Goal: Task Accomplishment & Management: Use online tool/utility

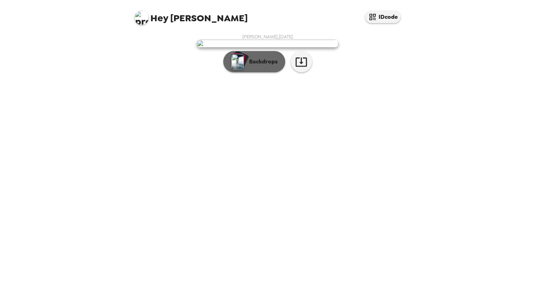
click at [251, 66] on p "Backdrops" at bounding box center [262, 61] width 32 height 8
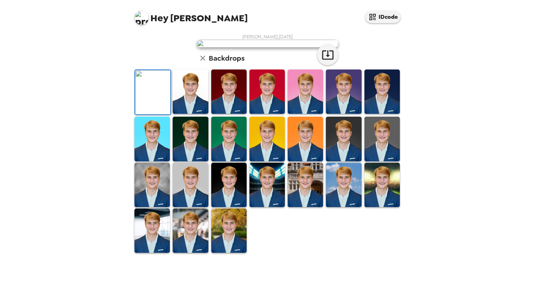
scroll to position [62, 0]
click at [203, 114] on img at bounding box center [190, 91] width 35 height 44
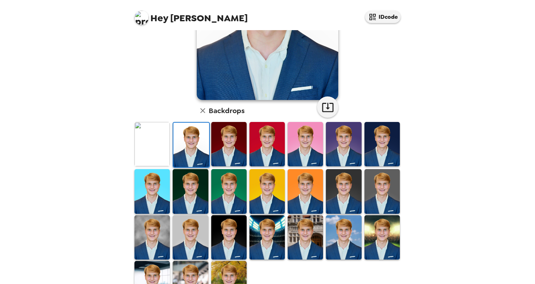
scroll to position [123, 0]
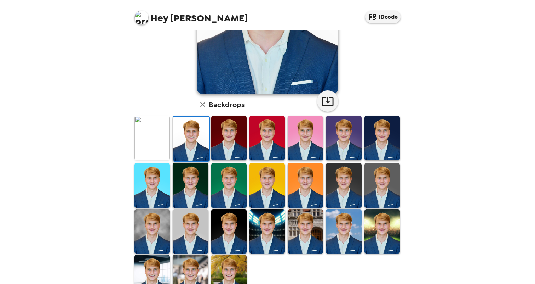
click at [233, 231] on img at bounding box center [228, 231] width 35 height 44
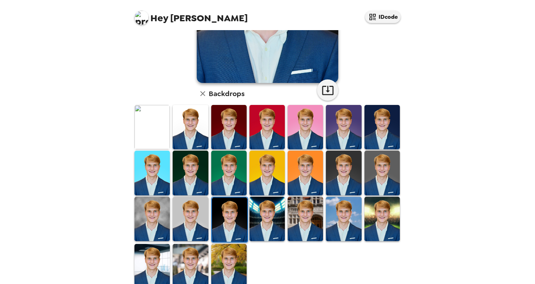
scroll to position [150, 0]
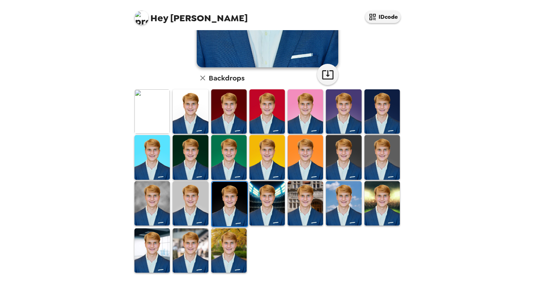
click at [240, 244] on img at bounding box center [228, 250] width 35 height 44
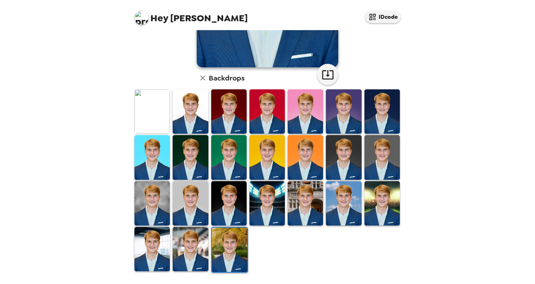
click at [183, 250] on img at bounding box center [190, 249] width 35 height 44
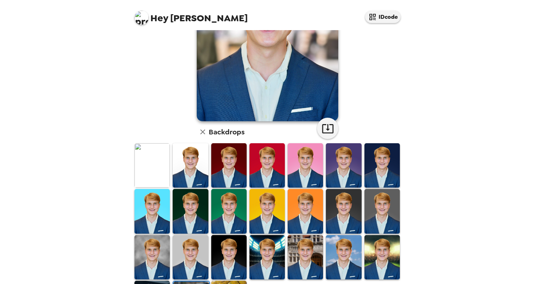
scroll to position [135, 0]
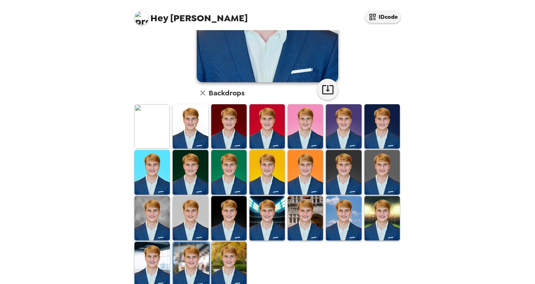
click at [346, 226] on img at bounding box center [343, 218] width 35 height 44
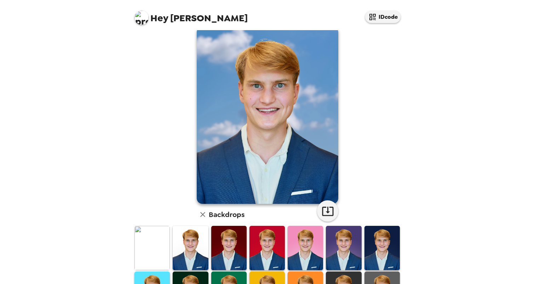
scroll to position [22, 0]
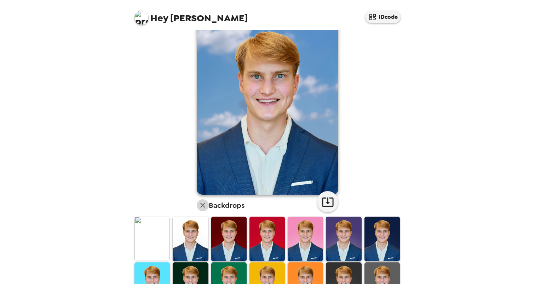
click at [203, 205] on icon "button" at bounding box center [202, 205] width 5 height 5
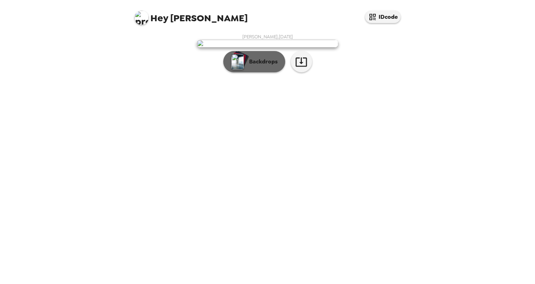
click at [252, 66] on p "Backdrops" at bounding box center [262, 61] width 32 height 8
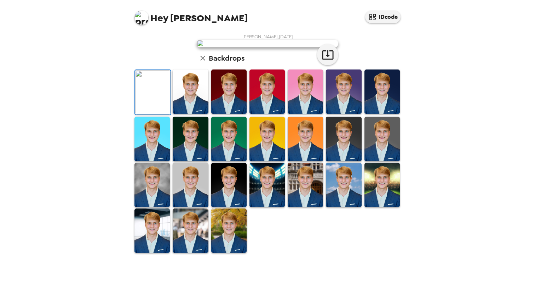
click at [375, 114] on img at bounding box center [382, 91] width 35 height 44
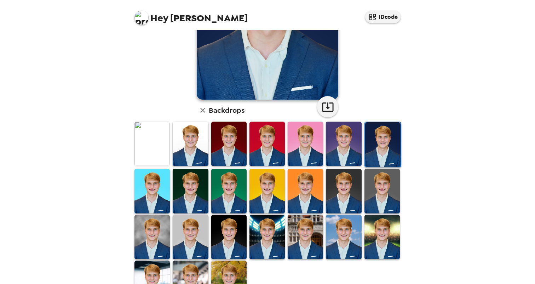
scroll to position [120, 0]
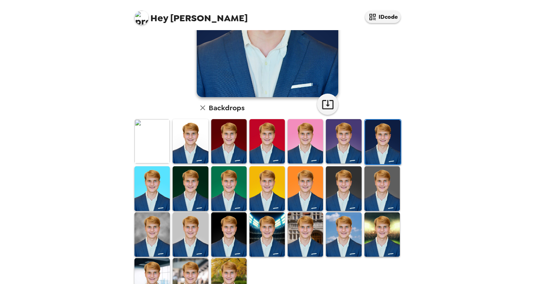
click at [145, 234] on img at bounding box center [152, 234] width 35 height 44
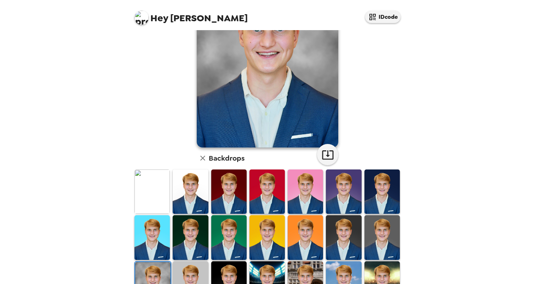
scroll to position [126, 0]
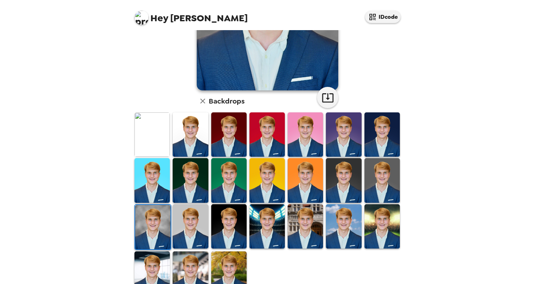
click at [185, 234] on img at bounding box center [190, 226] width 35 height 44
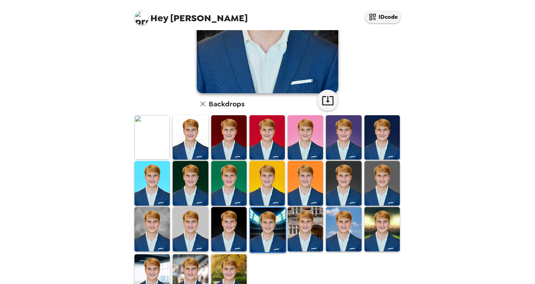
click at [308, 237] on img at bounding box center [305, 229] width 35 height 44
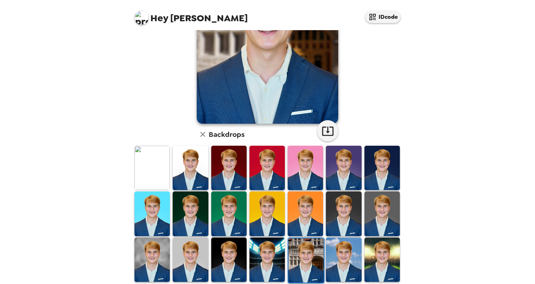
click at [339, 263] on img at bounding box center [343, 259] width 35 height 44
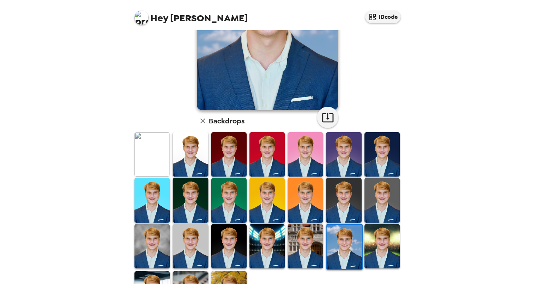
click at [376, 260] on img at bounding box center [382, 246] width 35 height 44
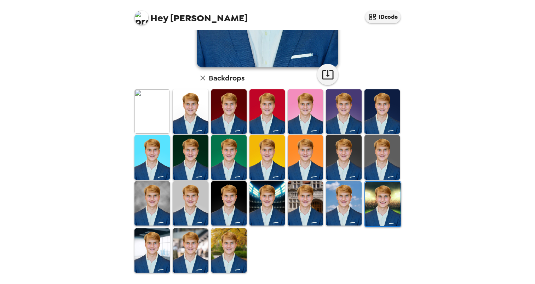
click at [154, 236] on img at bounding box center [152, 250] width 35 height 44
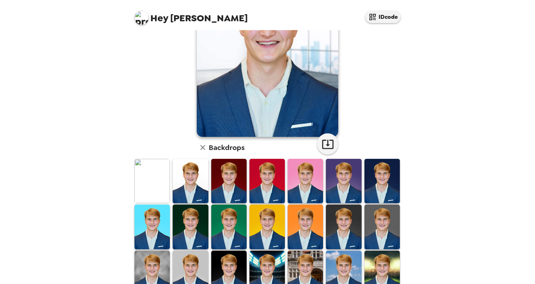
scroll to position [139, 0]
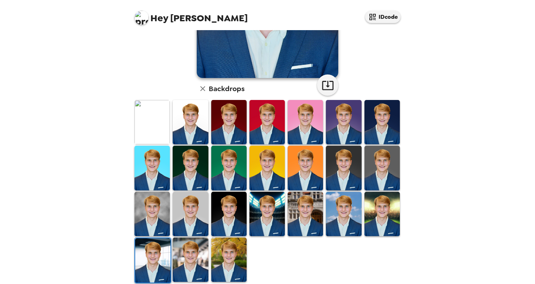
click at [182, 262] on img at bounding box center [190, 259] width 35 height 44
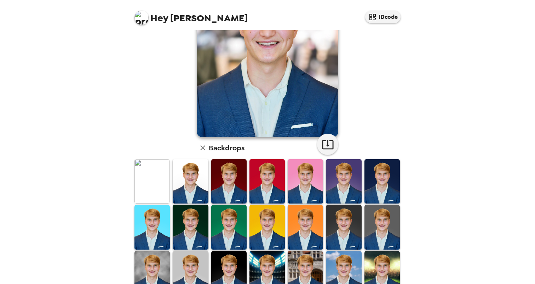
scroll to position [98, 0]
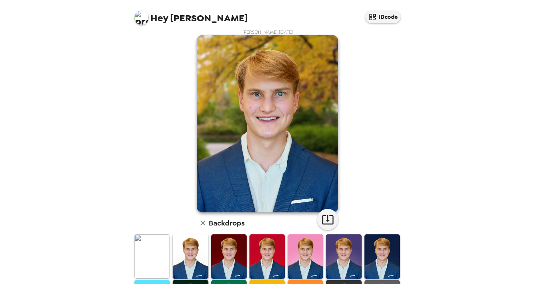
scroll to position [0, 0]
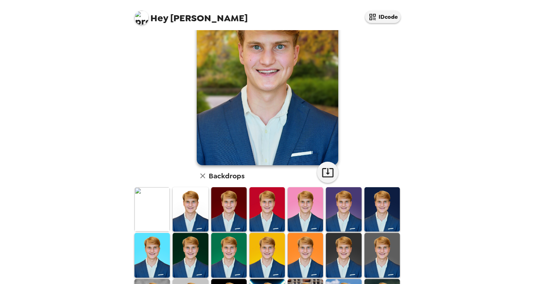
click at [150, 221] on img at bounding box center [152, 209] width 35 height 44
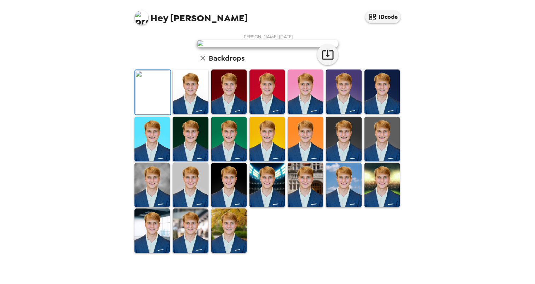
scroll to position [106, 0]
click at [180, 207] on img at bounding box center [190, 185] width 35 height 44
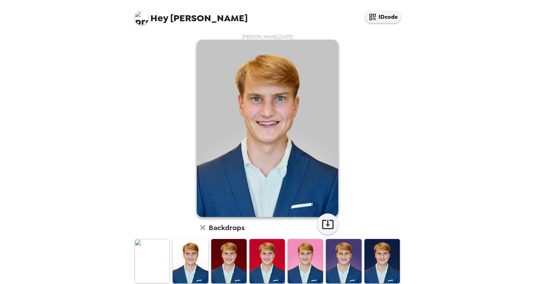
scroll to position [7, 0]
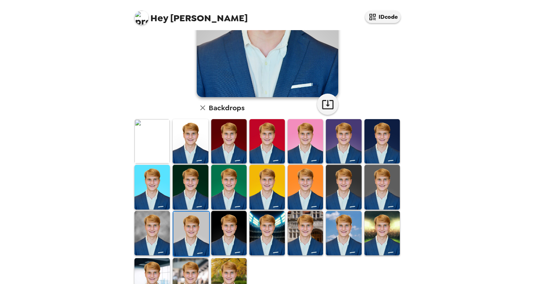
click at [150, 235] on img at bounding box center [152, 233] width 35 height 44
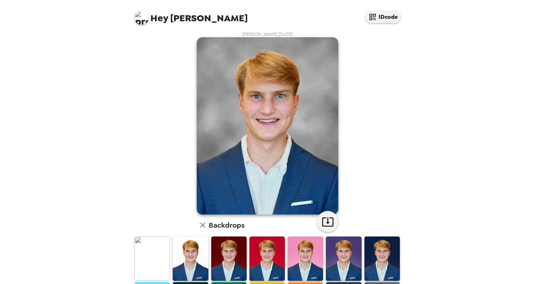
scroll to position [17, 0]
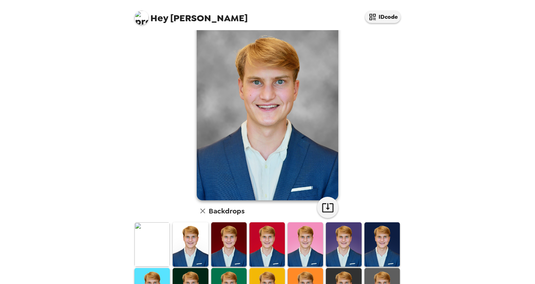
click at [150, 235] on img at bounding box center [152, 244] width 35 height 44
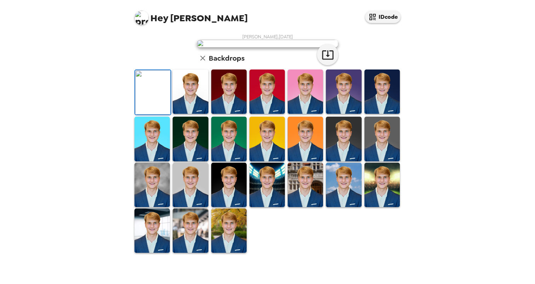
click at [194, 207] on img at bounding box center [190, 185] width 35 height 44
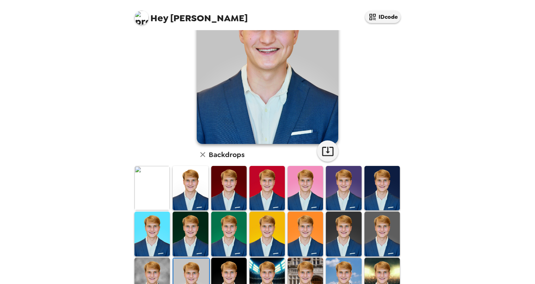
scroll to position [136, 0]
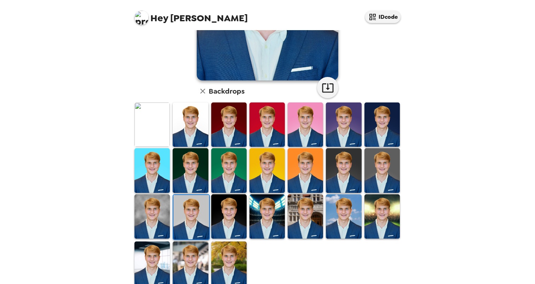
click at [136, 212] on img at bounding box center [152, 216] width 35 height 44
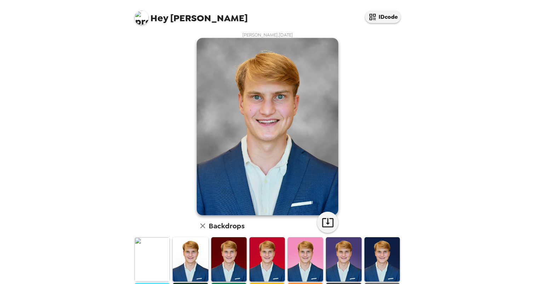
scroll to position [0, 0]
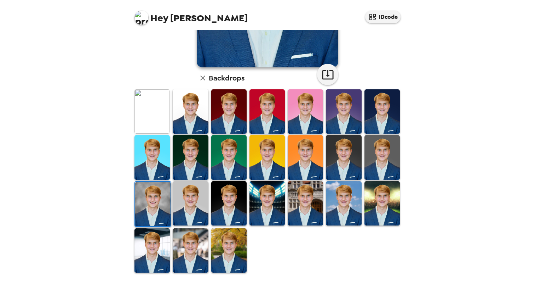
click at [148, 244] on img at bounding box center [152, 250] width 35 height 44
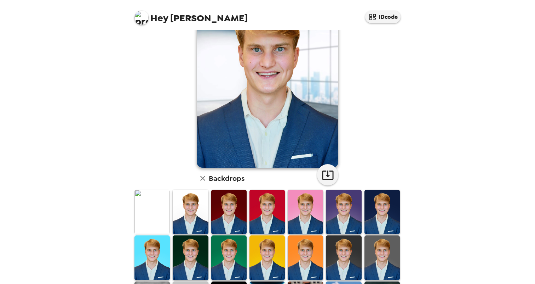
scroll to position [80, 0]
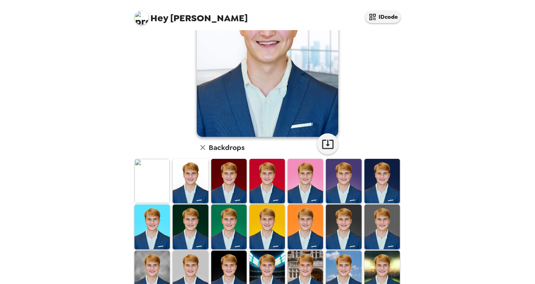
click at [150, 267] on img at bounding box center [152, 272] width 35 height 44
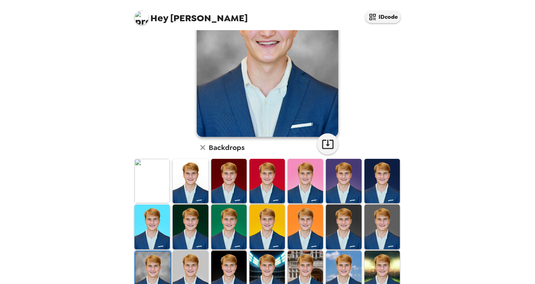
click at [178, 269] on img at bounding box center [190, 272] width 35 height 44
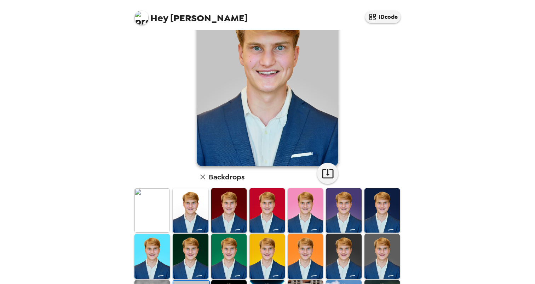
scroll to position [64, 0]
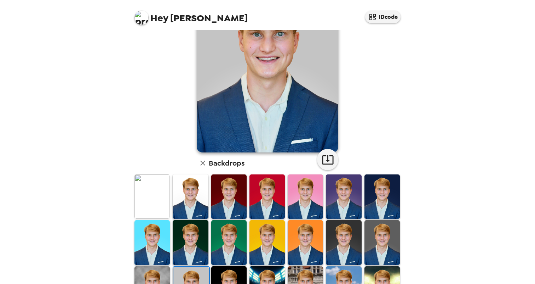
click at [157, 270] on img at bounding box center [152, 288] width 35 height 44
